Goal: Transaction & Acquisition: Book appointment/travel/reservation

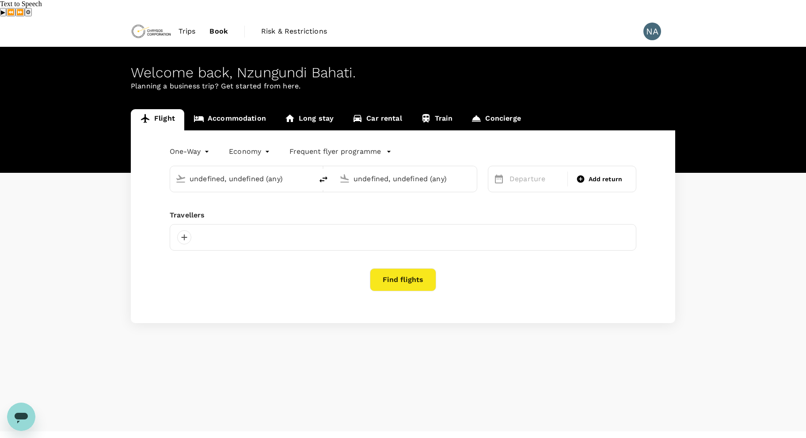
type input "undefined, undefined (any)"
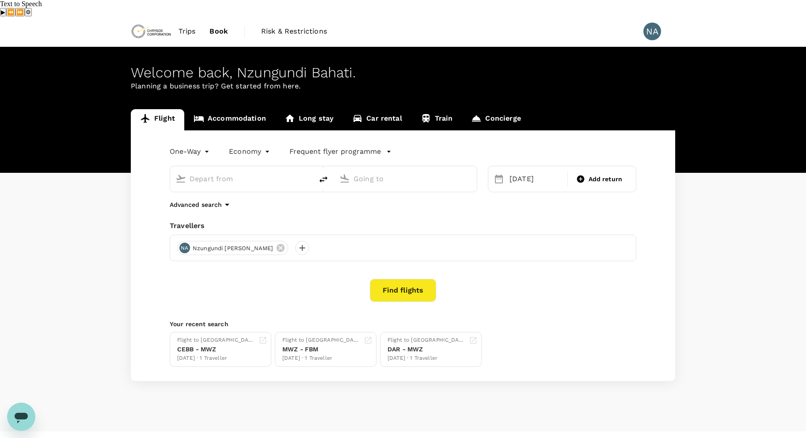
type input "[GEOGRAPHIC_DATA] (MWZ)"
type input "[GEOGRAPHIC_DATA] (FBM)"
click at [220, 26] on span "Book" at bounding box center [218, 31] width 19 height 11
click at [186, 26] on span "Trips" at bounding box center [186, 31] width 17 height 11
